Goal: Obtain resource: Download file/media

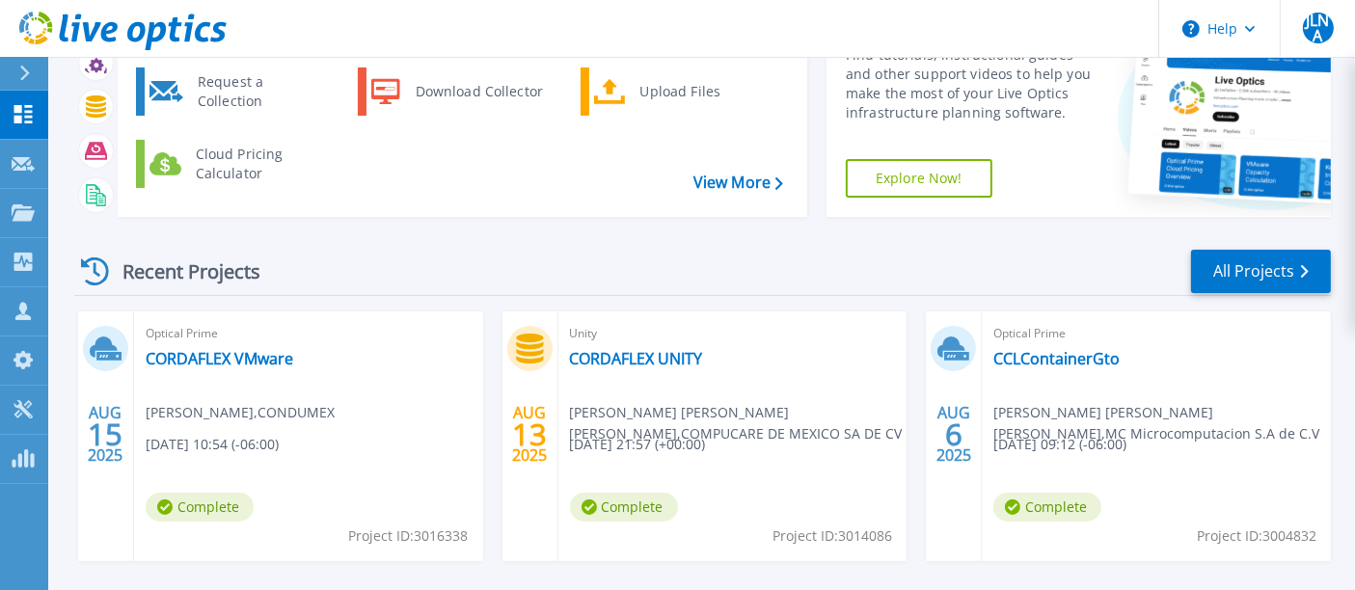
scroll to position [214, 0]
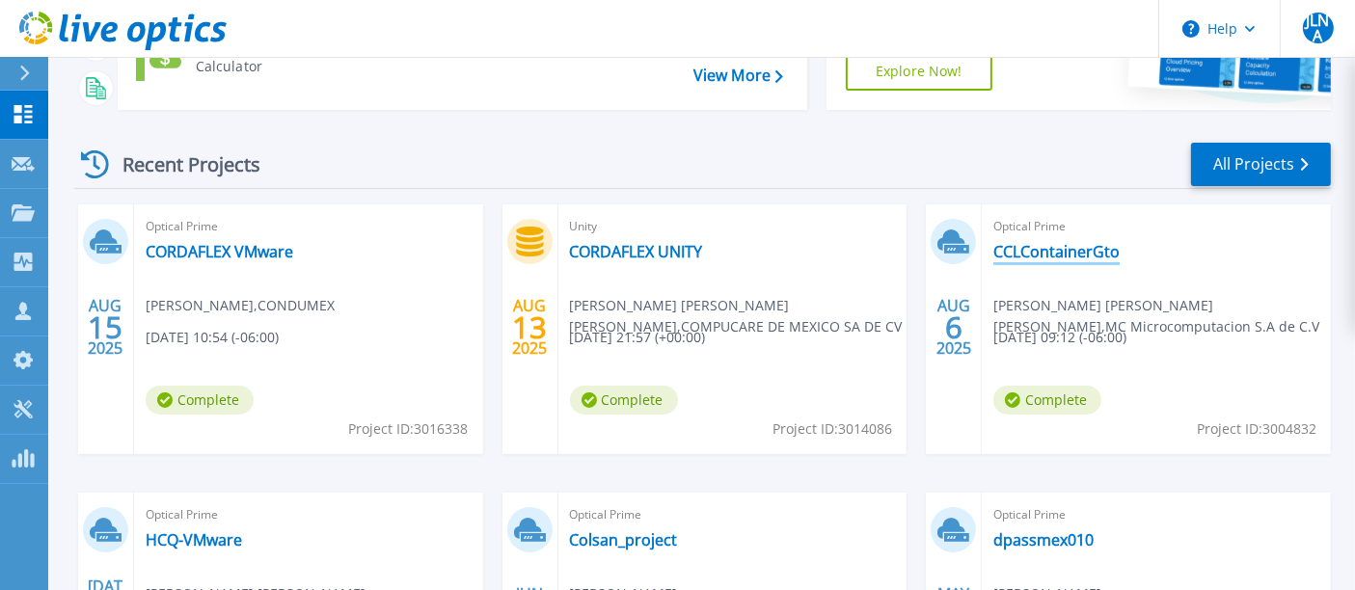
click at [1064, 258] on link "CCLContainerGto" at bounding box center [1057, 251] width 126 height 19
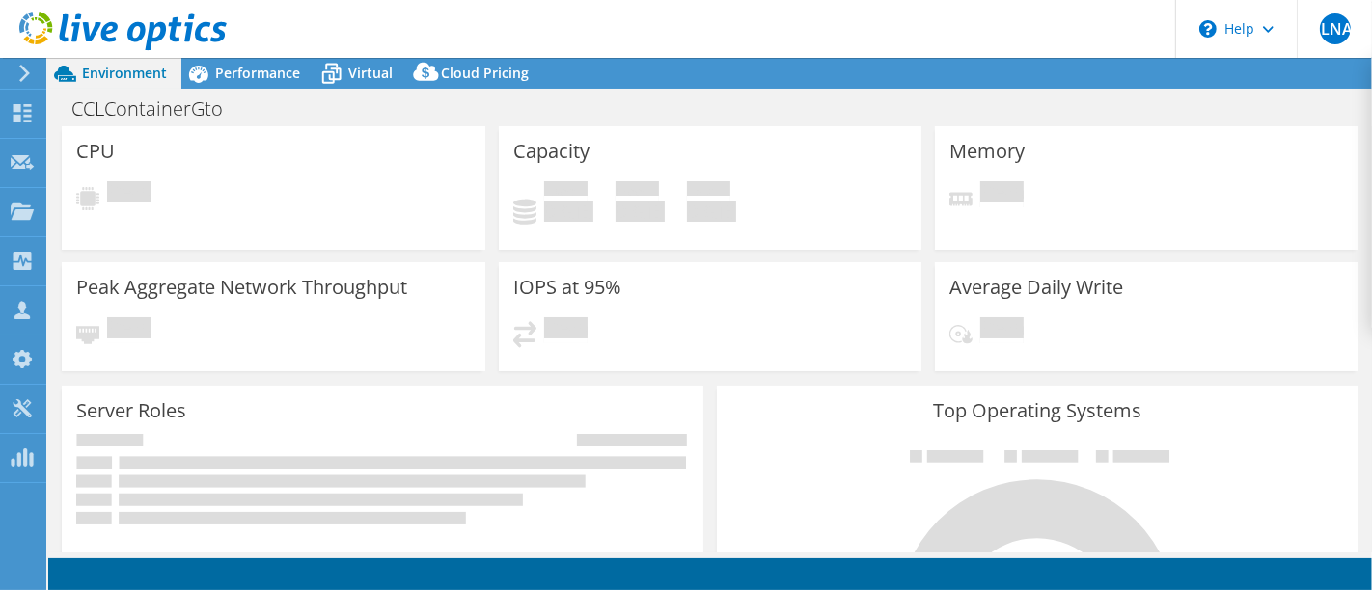
select select "USD"
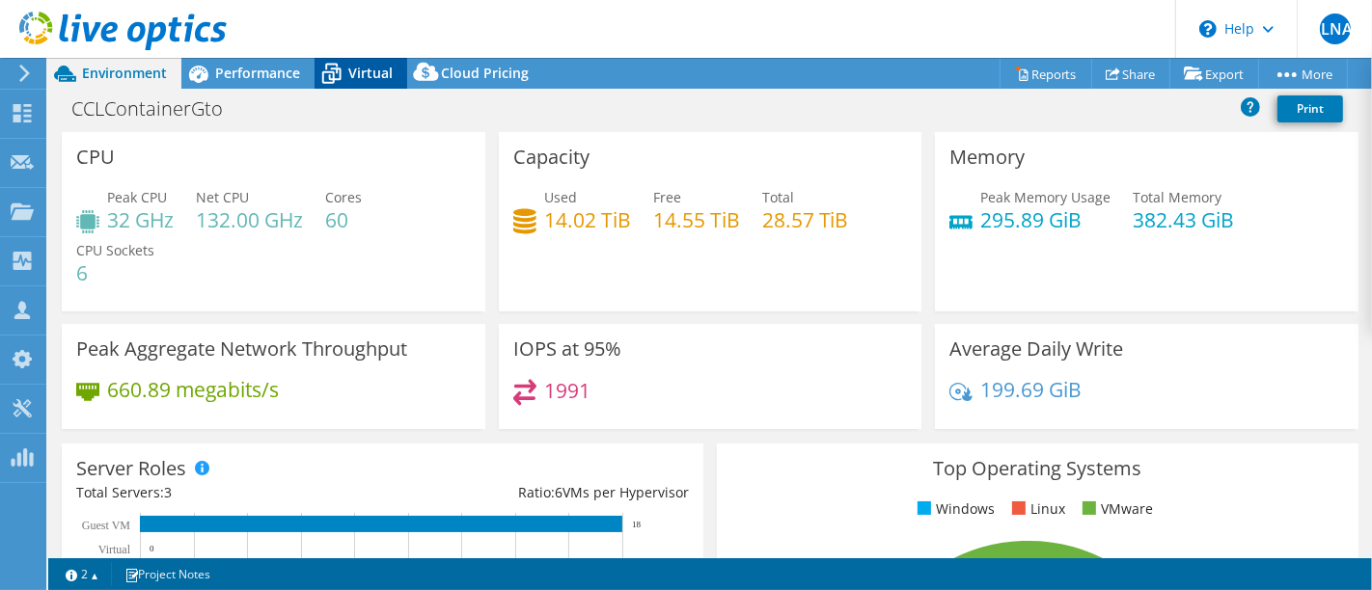
click at [342, 77] on icon at bounding box center [331, 74] width 34 height 34
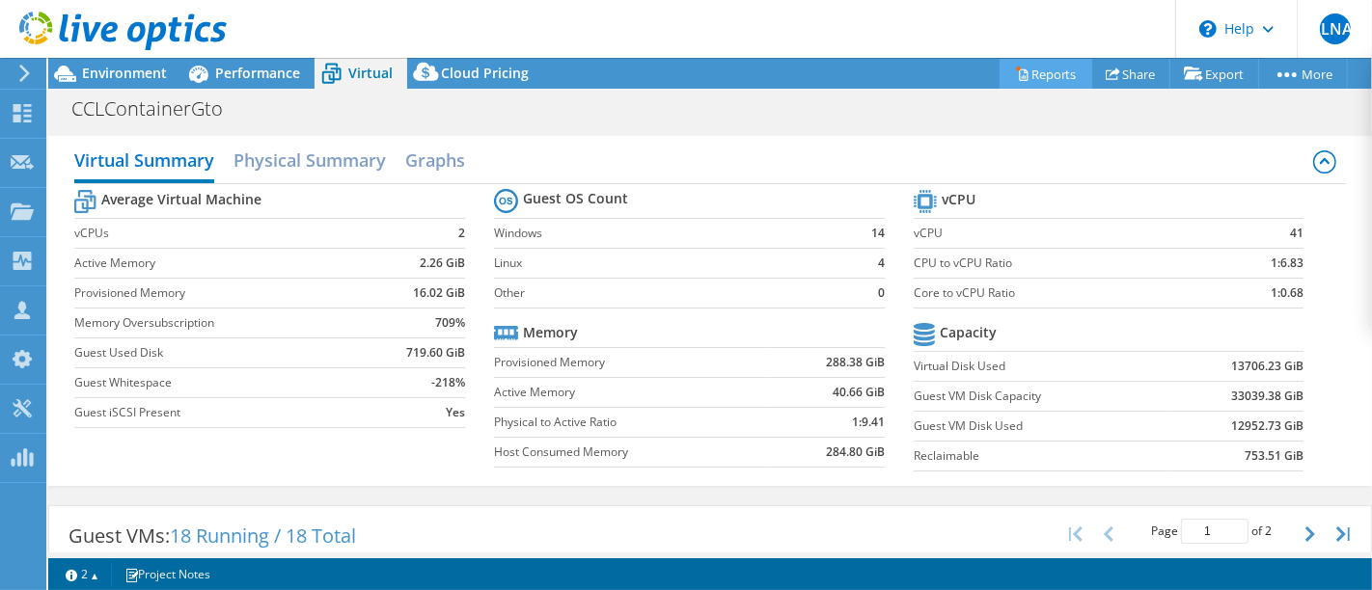
click at [1032, 78] on link "Reports" at bounding box center [1045, 74] width 93 height 30
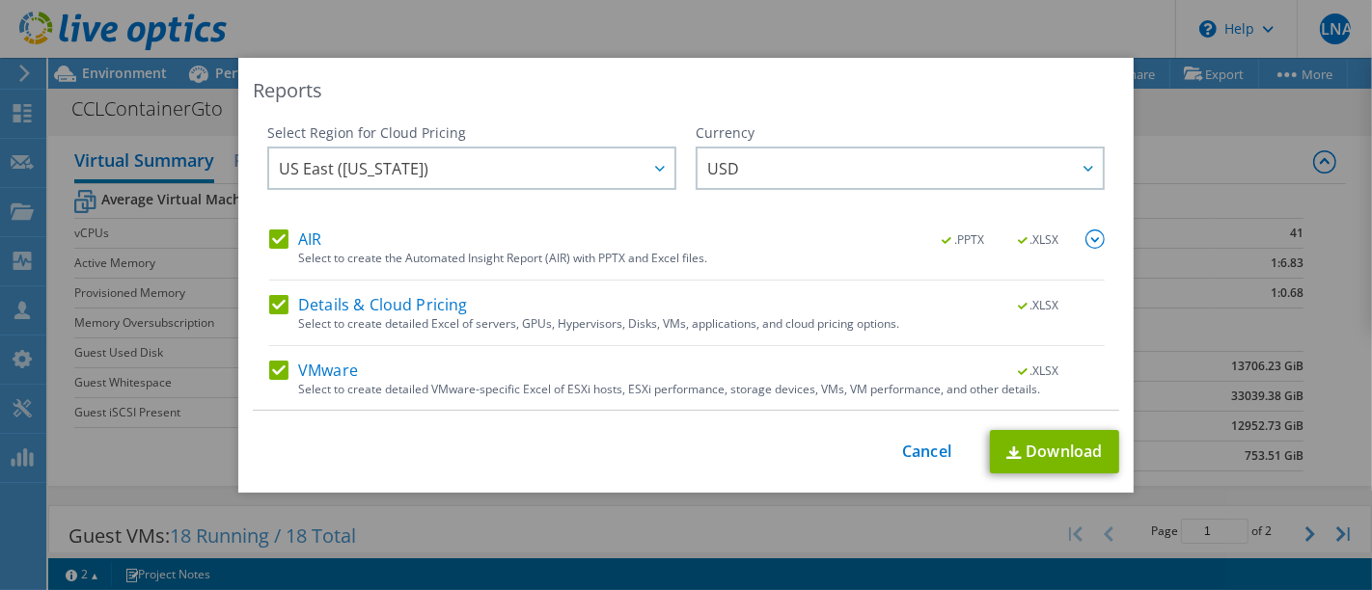
click at [275, 301] on label "Details & Cloud Pricing" at bounding box center [368, 304] width 199 height 19
click at [0, 0] on input "Details & Cloud Pricing" at bounding box center [0, 0] width 0 height 0
click at [269, 370] on label "VMware" at bounding box center [313, 370] width 89 height 19
click at [0, 0] on input "VMware" at bounding box center [0, 0] width 0 height 0
click at [1085, 245] on img at bounding box center [1094, 239] width 19 height 19
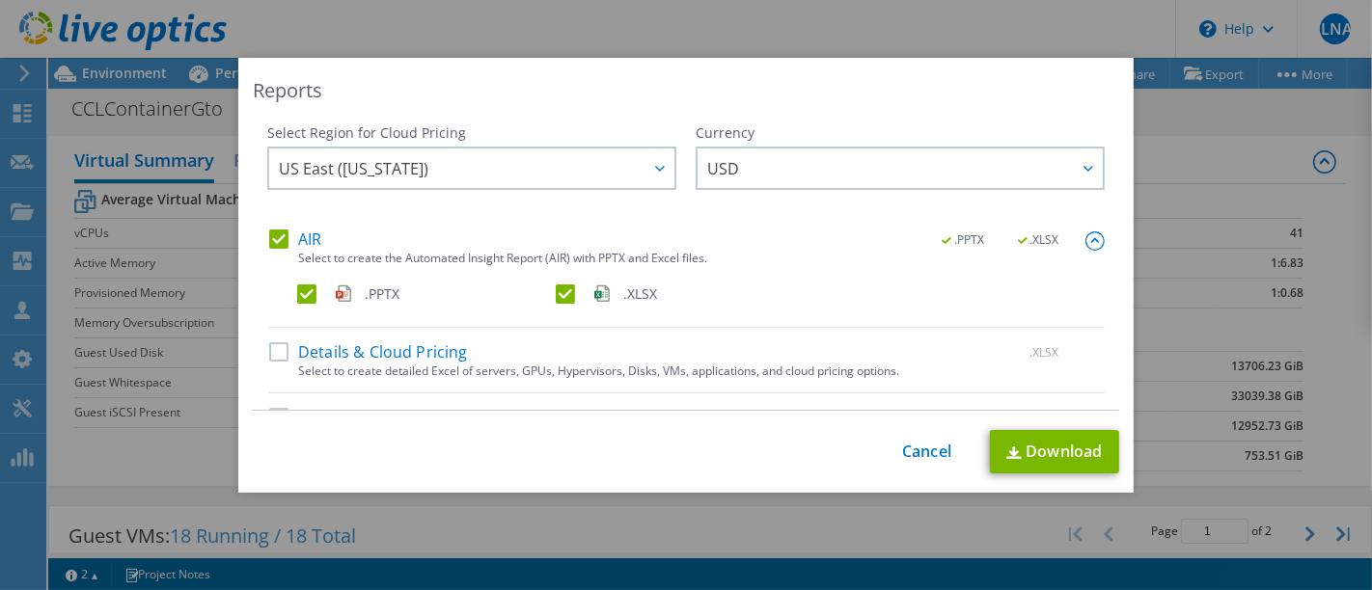
click at [557, 296] on label ".XLSX" at bounding box center [683, 294] width 255 height 19
click at [0, 0] on input ".XLSX" at bounding box center [0, 0] width 0 height 0
click at [1030, 451] on link "Download" at bounding box center [1054, 451] width 129 height 43
click at [902, 458] on link "Cancel" at bounding box center [926, 452] width 49 height 18
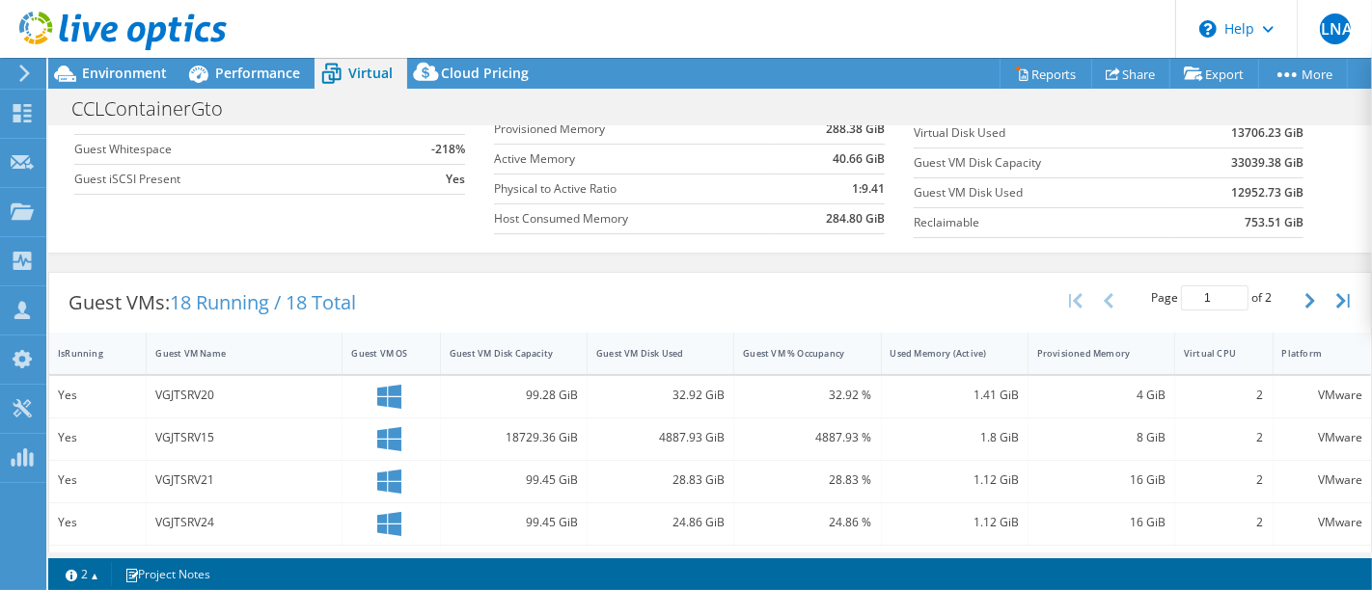
scroll to position [321, 0]
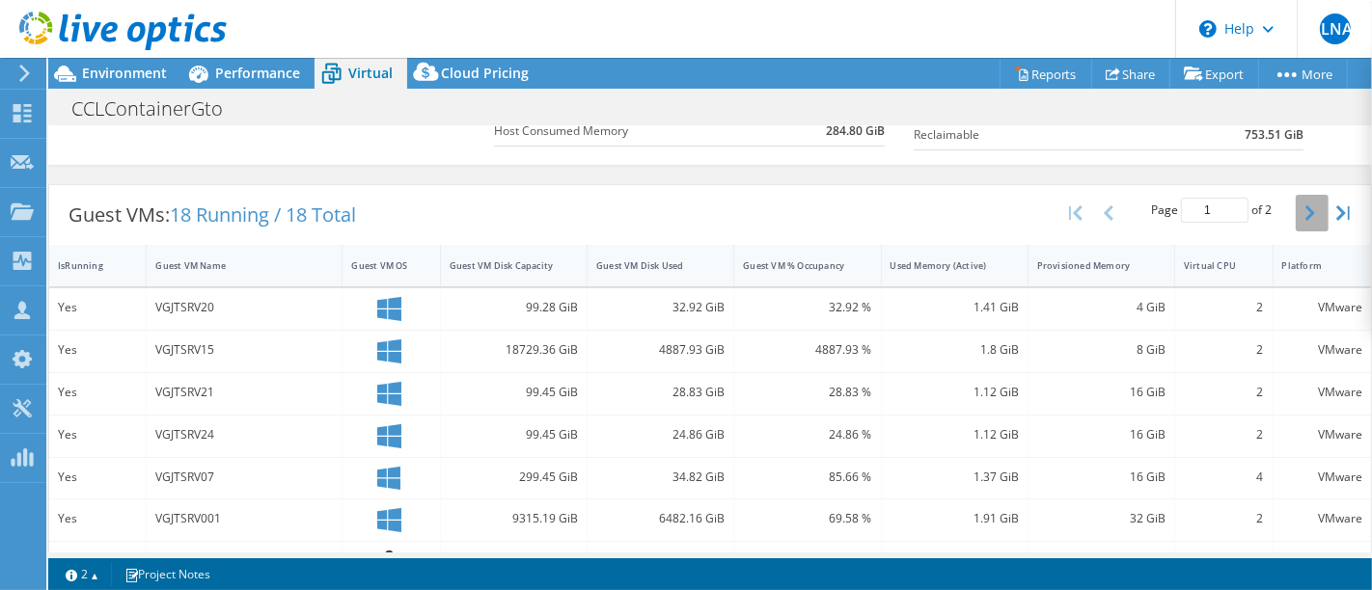
click at [1305, 210] on icon "button" at bounding box center [1310, 212] width 10 height 15
type input "2"
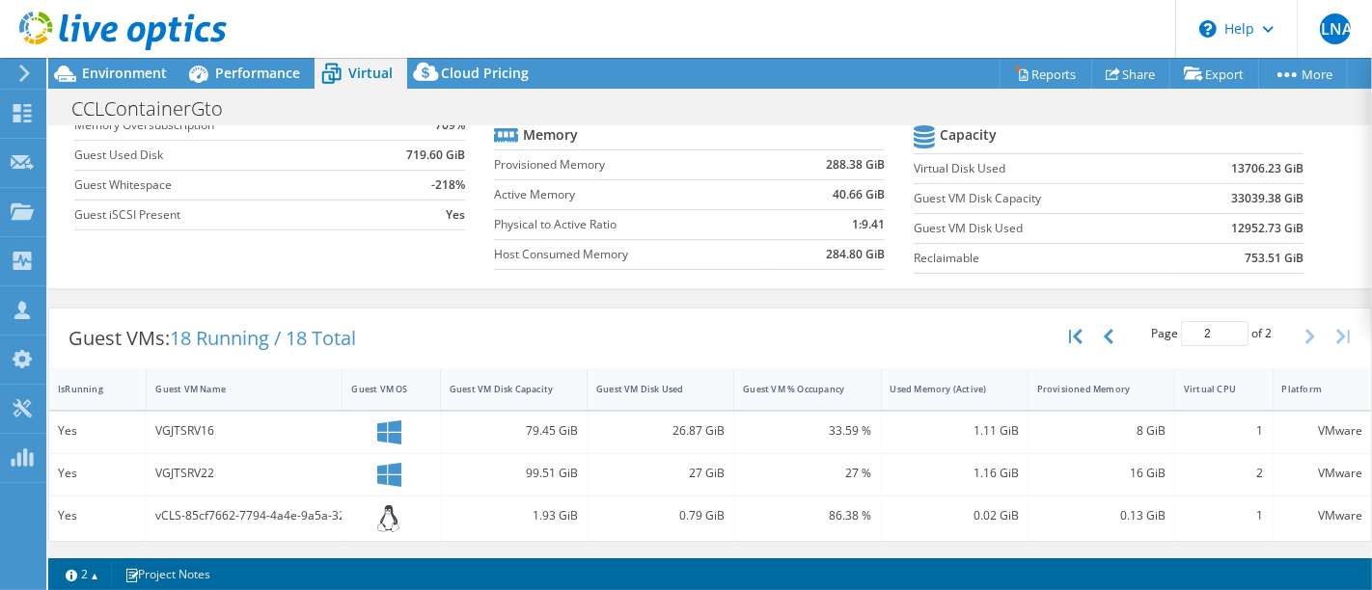
scroll to position [191, 0]
